Goal: Transaction & Acquisition: Purchase product/service

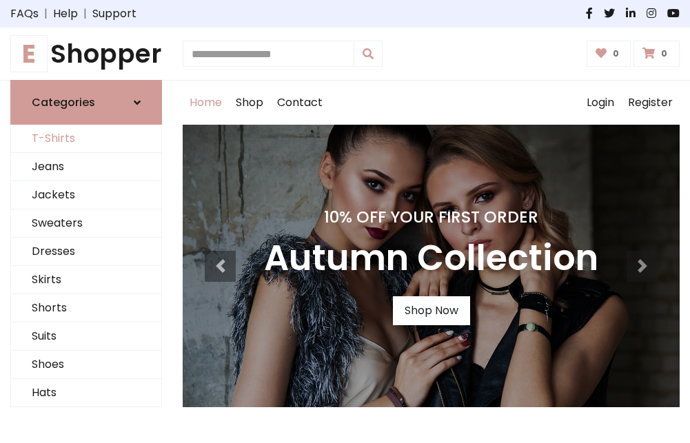
click at [86, 139] on link "T-Shirts" at bounding box center [86, 139] width 150 height 28
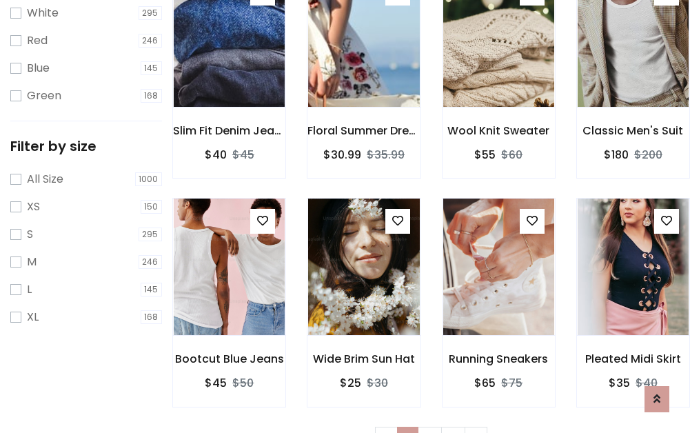
scroll to position [25, 0]
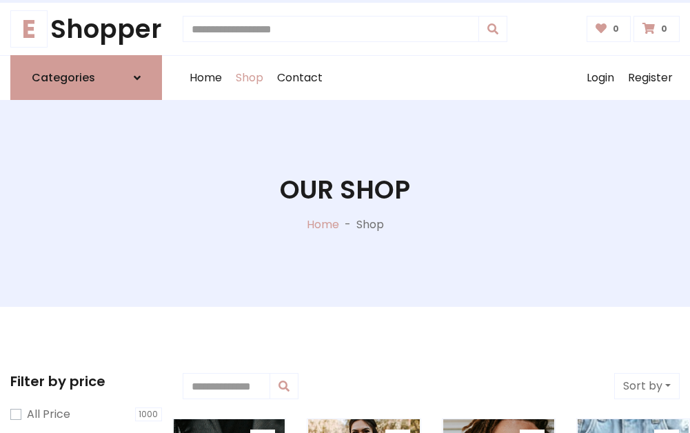
click at [345, 203] on h1 "Our Shop" at bounding box center [345, 189] width 130 height 30
click at [431, 78] on div "Home Shop Contact Log out Login Register" at bounding box center [431, 78] width 497 height 44
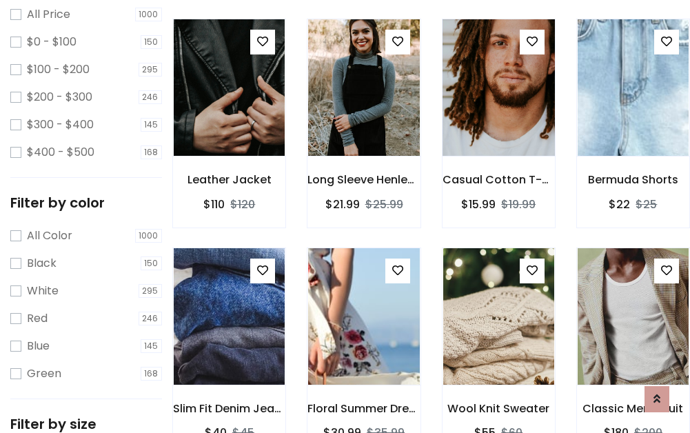
click at [498, 113] on img at bounding box center [498, 87] width 133 height 331
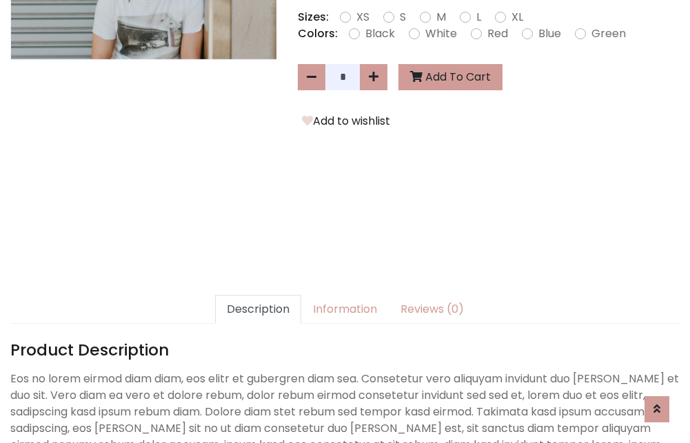
scroll to position [337, 0]
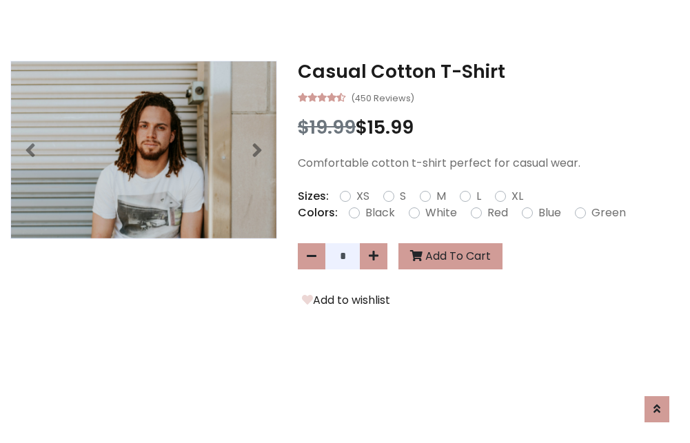
click at [489, 72] on h3 "Casual Cotton T-Shirt" at bounding box center [489, 72] width 382 height 22
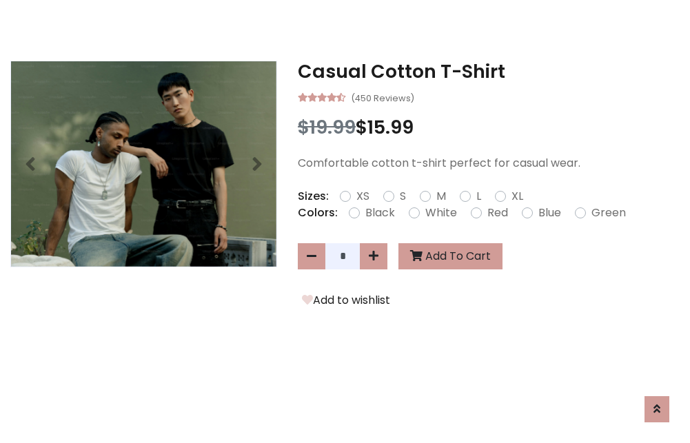
click at [489, 72] on h3 "Casual Cotton T-Shirt" at bounding box center [489, 72] width 382 height 22
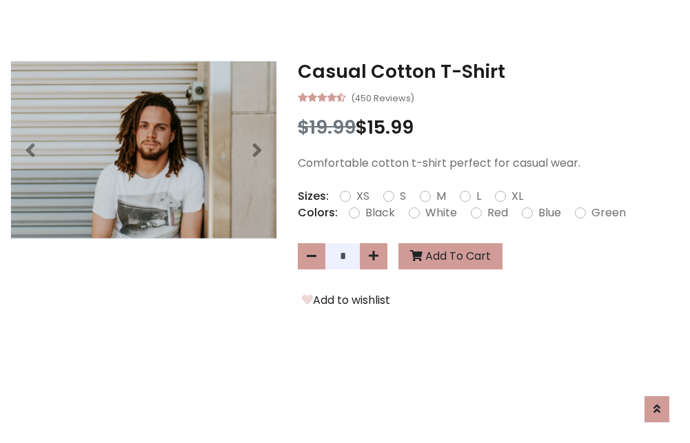
click at [489, 72] on h3 "Casual Cotton T-Shirt" at bounding box center [489, 72] width 382 height 22
